Goal: Task Accomplishment & Management: Manage account settings

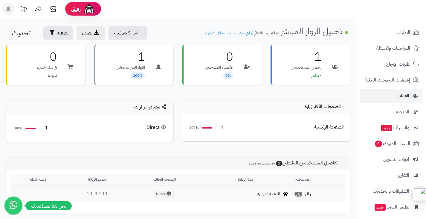
scroll to position [71, 0]
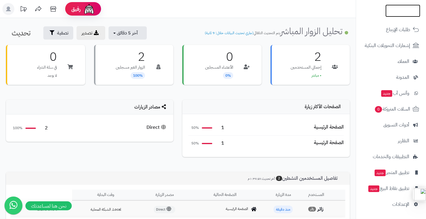
click at [402, 17] on img at bounding box center [402, 23] width 35 height 13
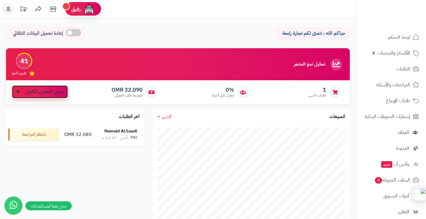
click at [54, 91] on span "عرض التحليل الكامل" at bounding box center [44, 91] width 37 height 7
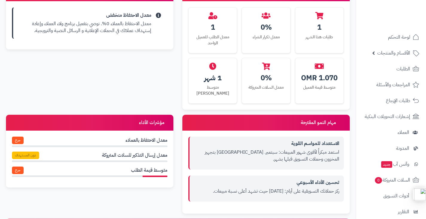
scroll to position [233, 0]
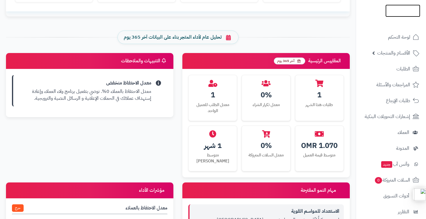
click at [395, 16] on img at bounding box center [402, 22] width 35 height 13
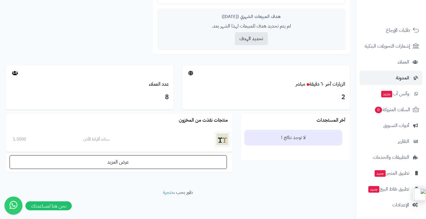
scroll to position [71, 0]
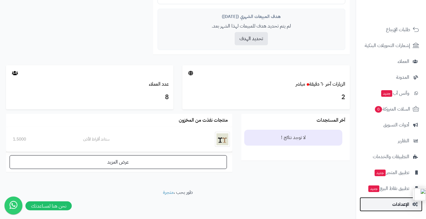
click at [405, 201] on span "الإعدادات" at bounding box center [400, 204] width 17 height 8
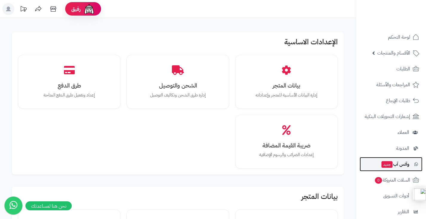
click at [395, 163] on span "وآتس آب جديد" at bounding box center [395, 164] width 28 height 8
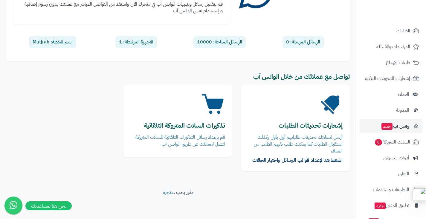
scroll to position [71, 0]
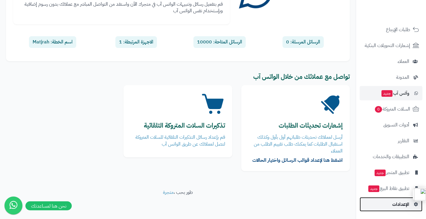
click at [401, 205] on span "الإعدادات" at bounding box center [400, 204] width 17 height 8
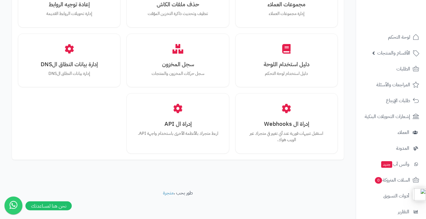
scroll to position [723, 0]
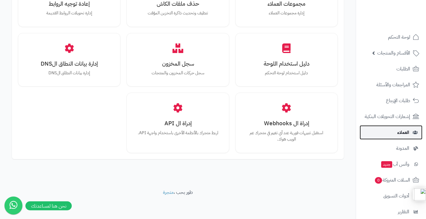
click at [404, 132] on span "العملاء" at bounding box center [403, 132] width 12 height 8
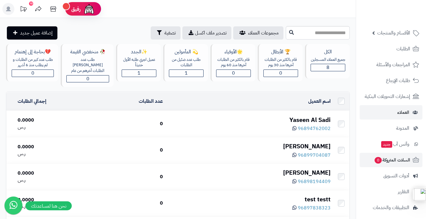
scroll to position [30, 0]
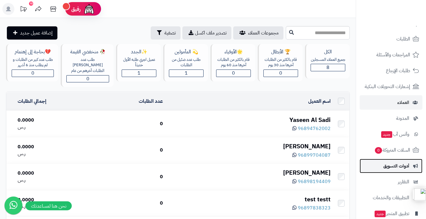
click at [396, 164] on span "أدوات التسويق" at bounding box center [396, 165] width 26 height 8
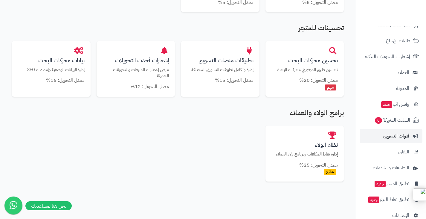
scroll to position [310, 0]
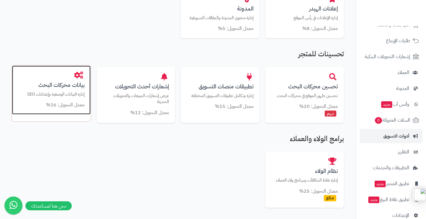
click at [74, 91] on p "إدارة البيانات الوصفية وإعدادات SEO" at bounding box center [51, 94] width 67 height 6
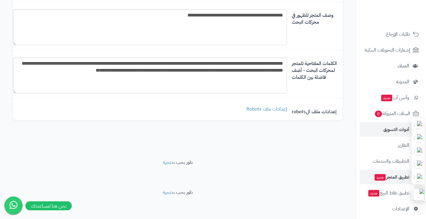
scroll to position [71, 0]
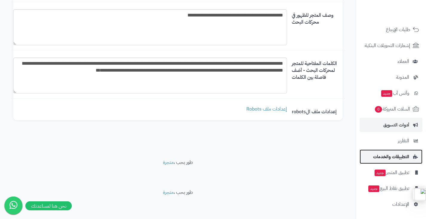
click at [393, 157] on span "التطبيقات والخدمات" at bounding box center [391, 156] width 36 height 8
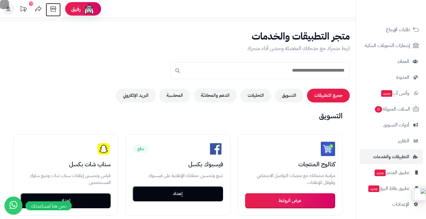
click at [54, 7] on icon at bounding box center [53, 9] width 12 height 12
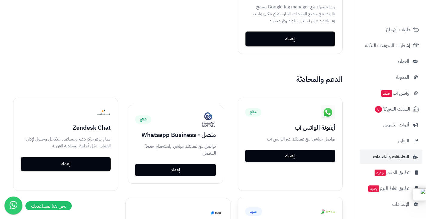
scroll to position [568, 0]
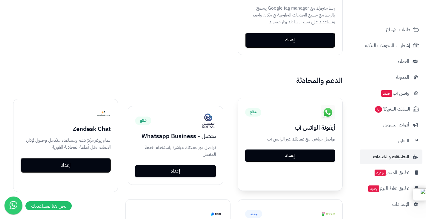
click at [294, 155] on link "إعداد" at bounding box center [290, 155] width 90 height 13
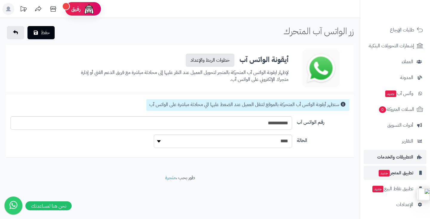
scroll to position [71, 0]
click at [400, 156] on span "التطبيقات والخدمات" at bounding box center [396, 156] width 36 height 8
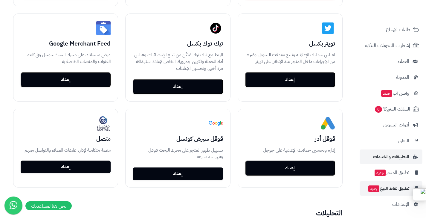
scroll to position [269, 0]
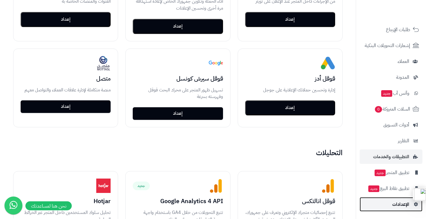
click at [398, 201] on span "الإعدادات" at bounding box center [400, 204] width 17 height 8
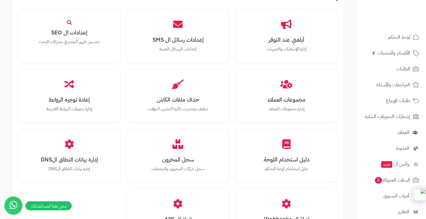
scroll to position [723, 0]
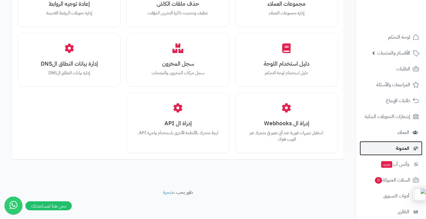
click at [403, 149] on span "المدونة" at bounding box center [402, 148] width 13 height 8
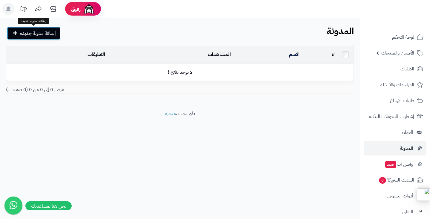
click at [39, 35] on span "إضافة مدونة جديدة" at bounding box center [38, 33] width 36 height 7
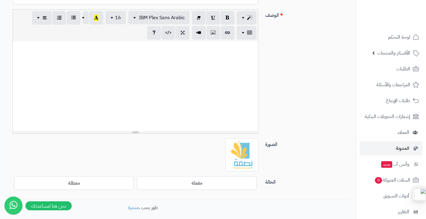
scroll to position [120, 0]
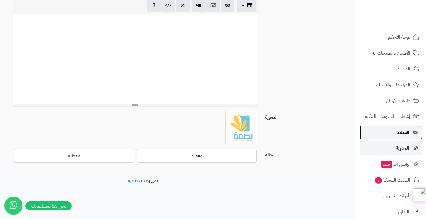
click at [402, 129] on span "العملاء" at bounding box center [403, 132] width 12 height 8
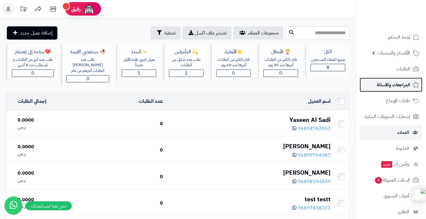
click at [400, 85] on span "المراجعات والأسئلة" at bounding box center [393, 84] width 33 height 8
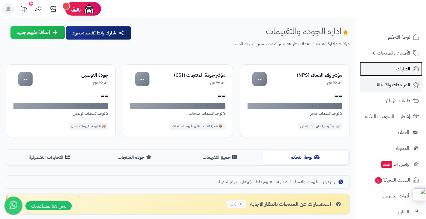
click at [401, 67] on span "الطلبات" at bounding box center [403, 69] width 14 height 8
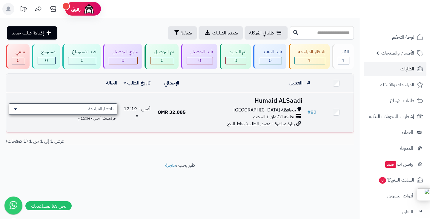
click at [96, 109] on span "بانتظار المراجعة" at bounding box center [100, 109] width 25 height 6
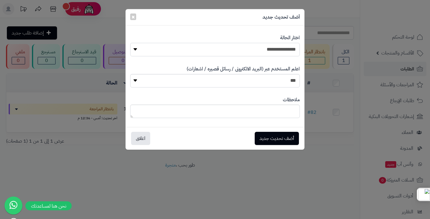
click at [256, 45] on select "**********" at bounding box center [215, 49] width 170 height 13
select select "*"
click at [130, 43] on select "**********" at bounding box center [215, 49] width 170 height 13
click at [276, 137] on button "أضف تحديث جديد" at bounding box center [277, 137] width 44 height 13
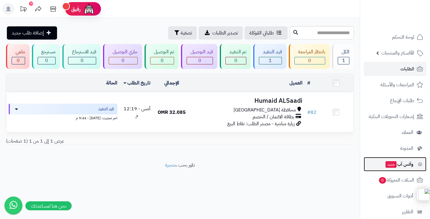
click at [401, 164] on span "وآتس آب جديد" at bounding box center [399, 164] width 28 height 8
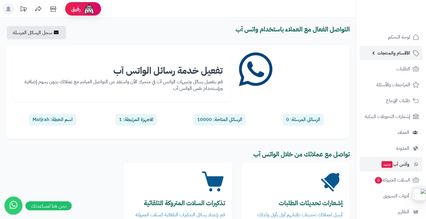
click at [392, 53] on span "الأقسام والمنتجات" at bounding box center [393, 53] width 33 height 8
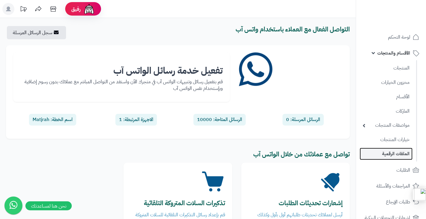
click at [397, 153] on link "الملفات الرقمية" at bounding box center [386, 153] width 53 height 12
